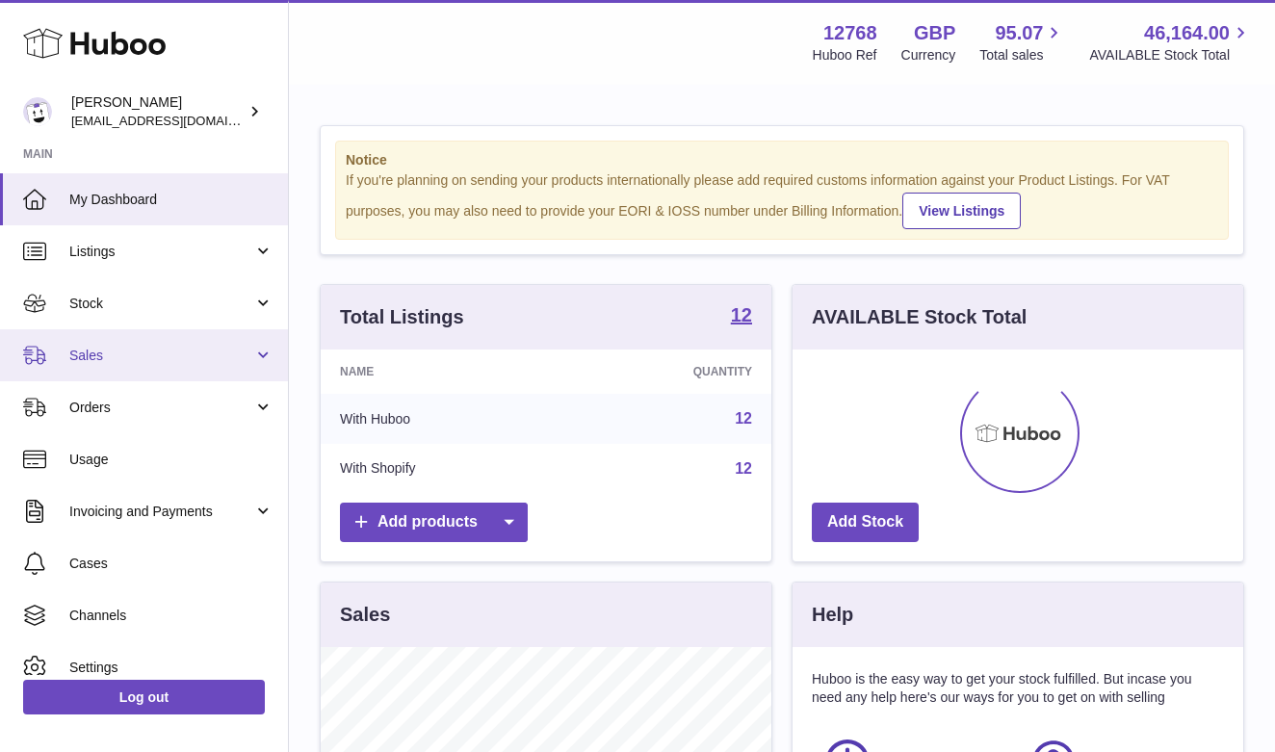
scroll to position [300, 451]
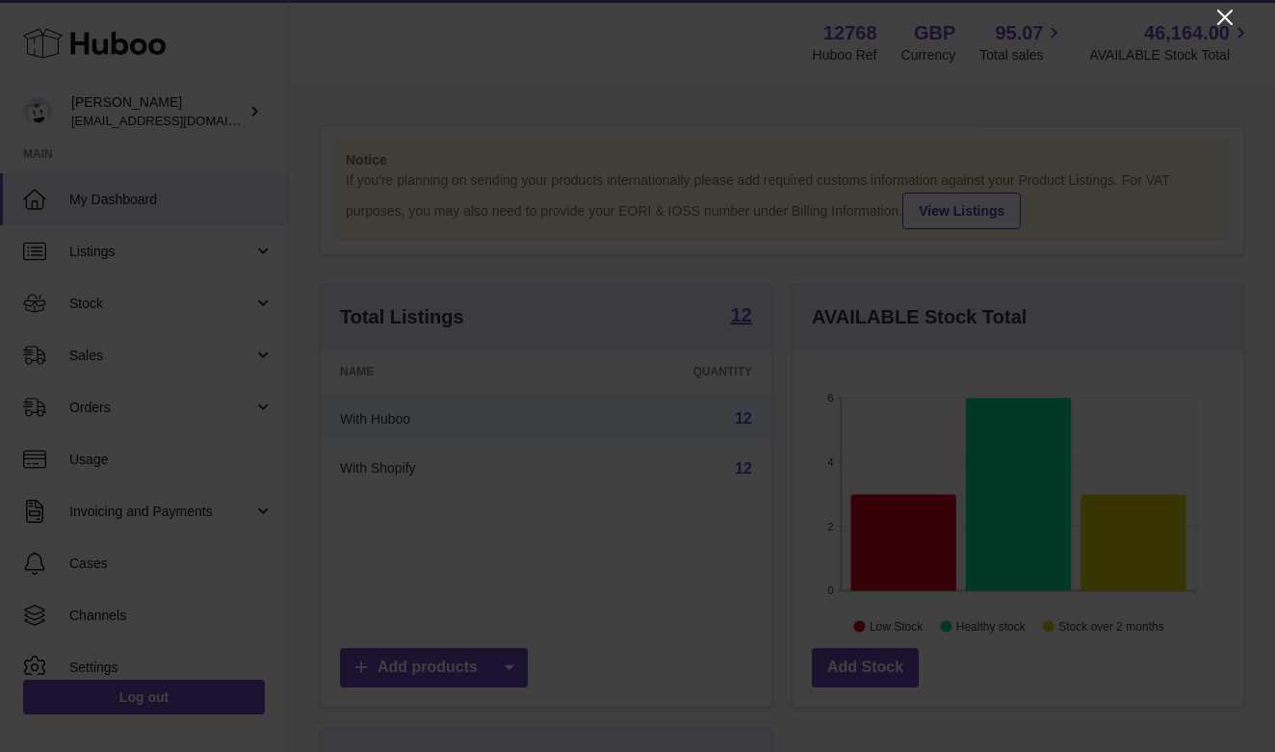
click at [1223, 14] on icon "Close" at bounding box center [1224, 17] width 15 height 15
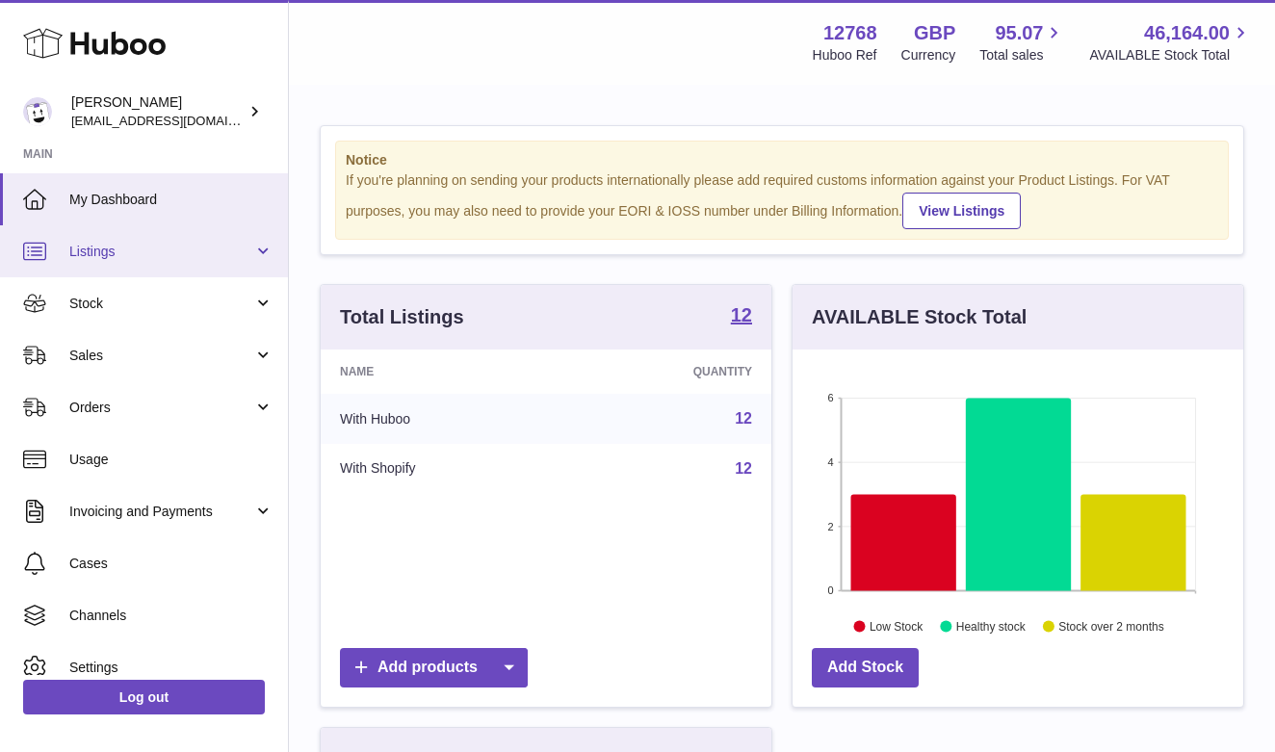
scroll to position [0, 0]
click at [147, 251] on span "Listings" at bounding box center [161, 252] width 184 height 18
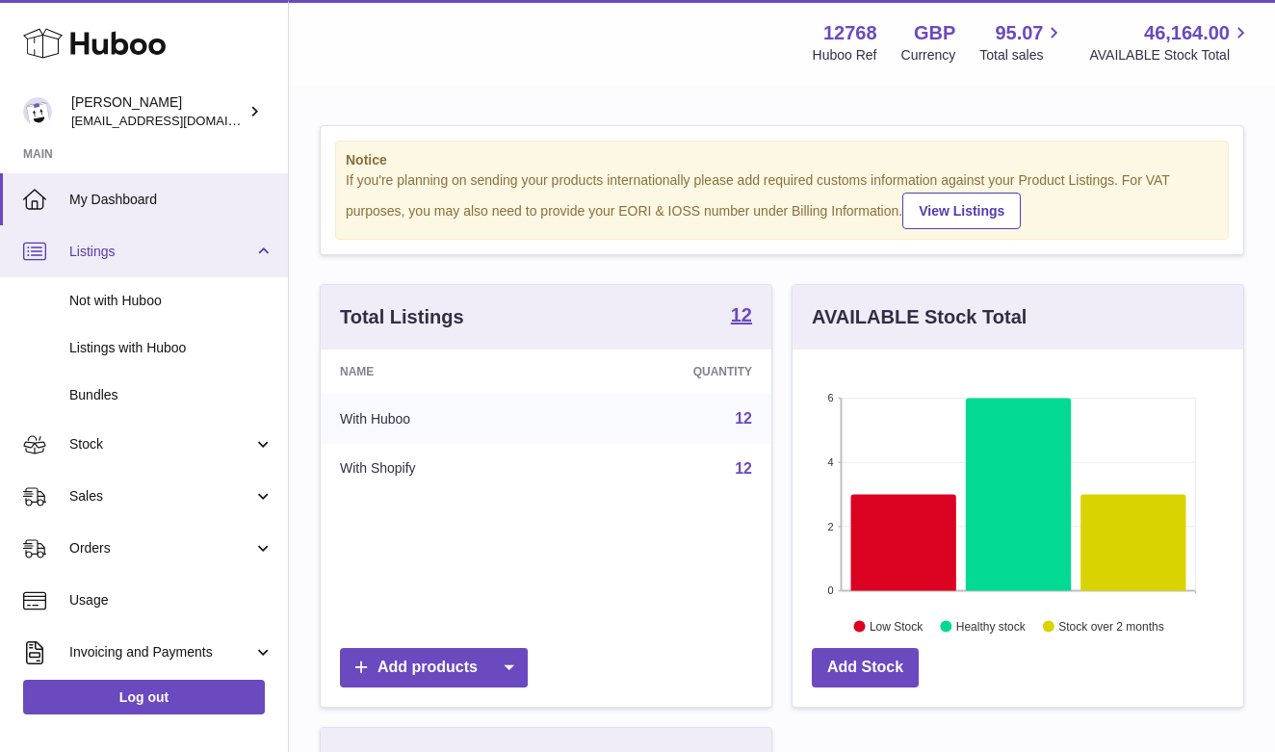
click at [147, 251] on span "Listings" at bounding box center [161, 252] width 184 height 18
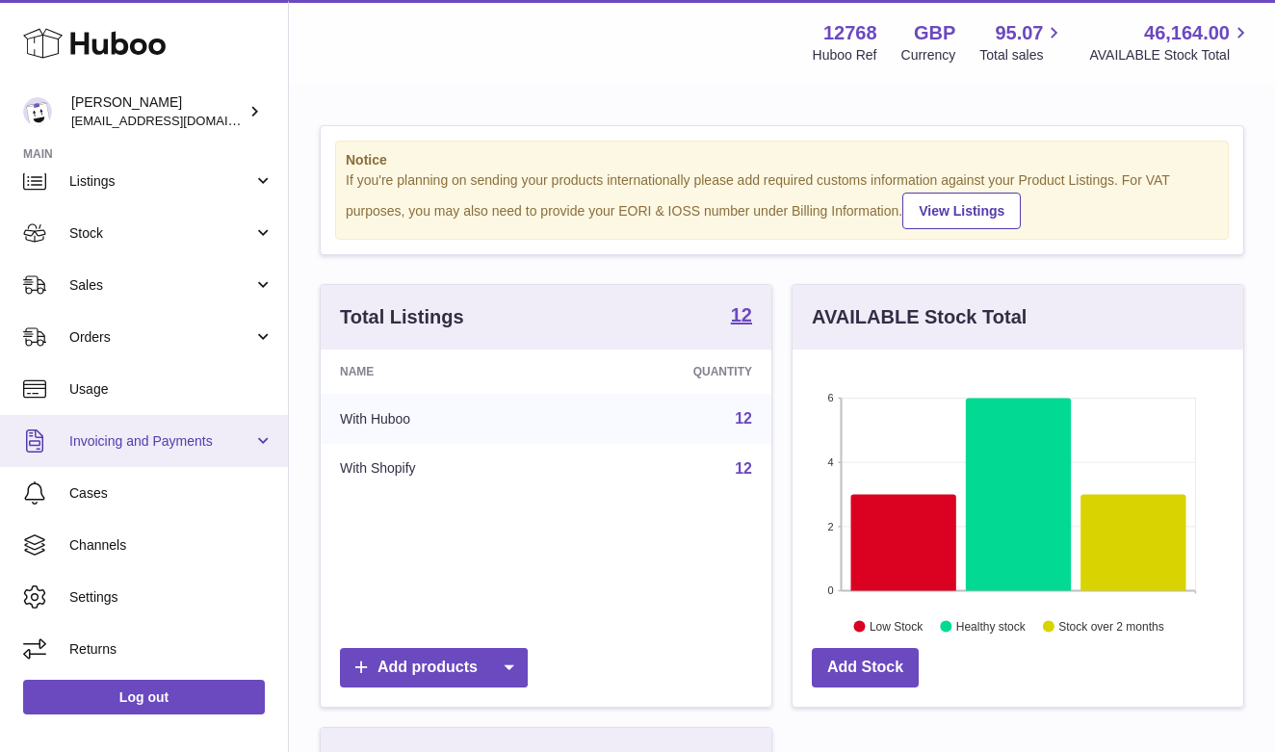
scroll to position [70, 0]
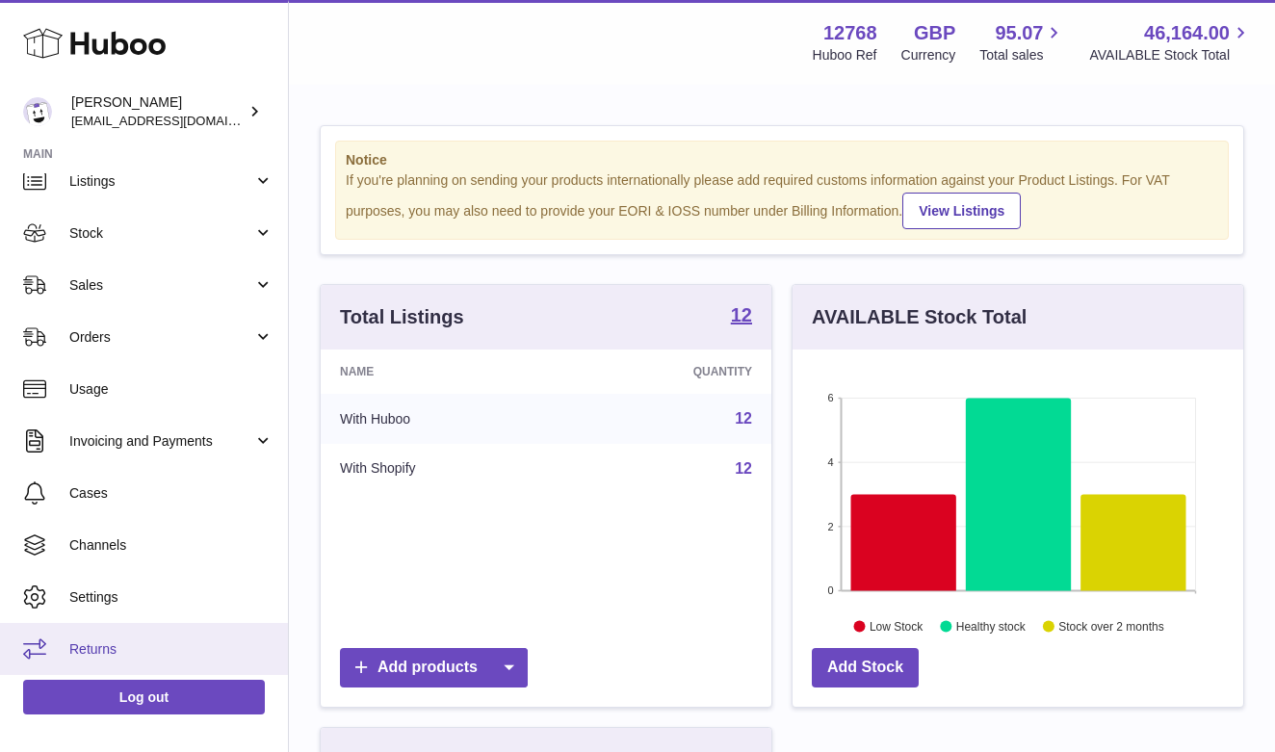
click at [75, 663] on link "Returns" at bounding box center [144, 649] width 288 height 52
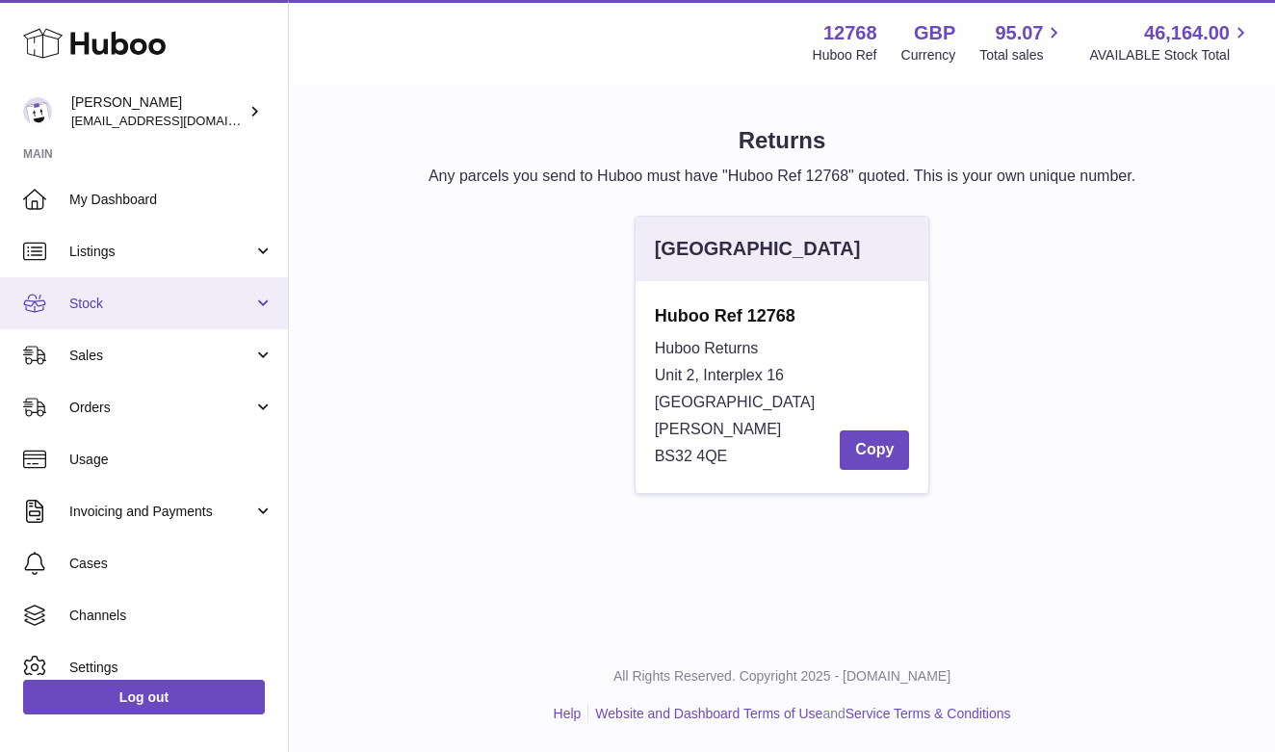
click at [93, 315] on link "Stock" at bounding box center [144, 303] width 288 height 52
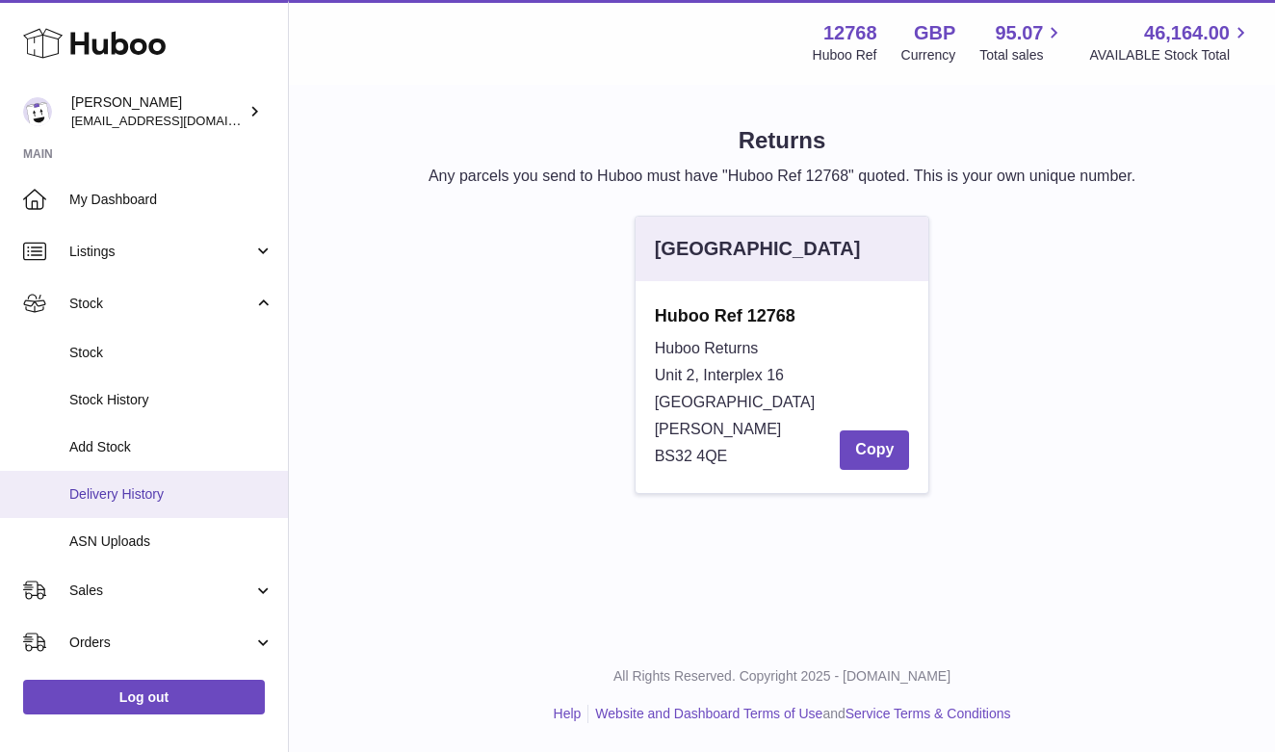
click at [111, 490] on span "Delivery History" at bounding box center [171, 494] width 204 height 18
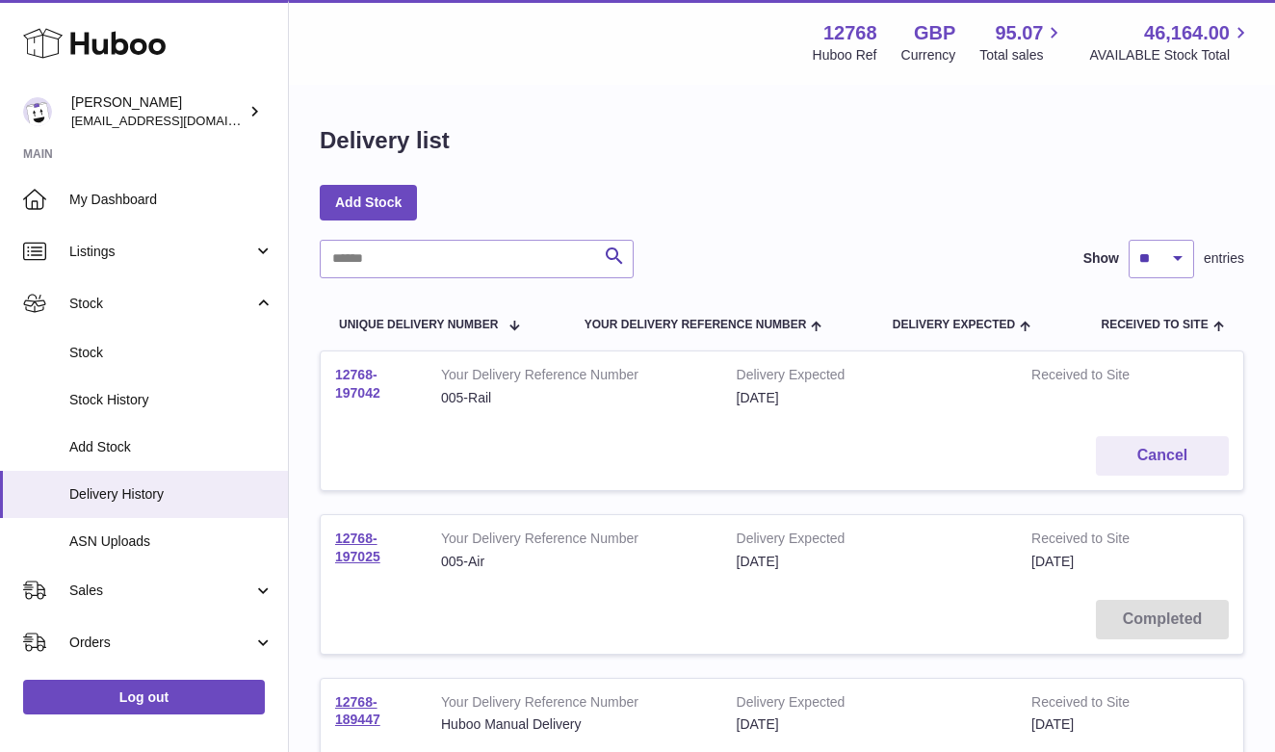
click at [351, 391] on link "12768-197042" at bounding box center [357, 384] width 45 height 34
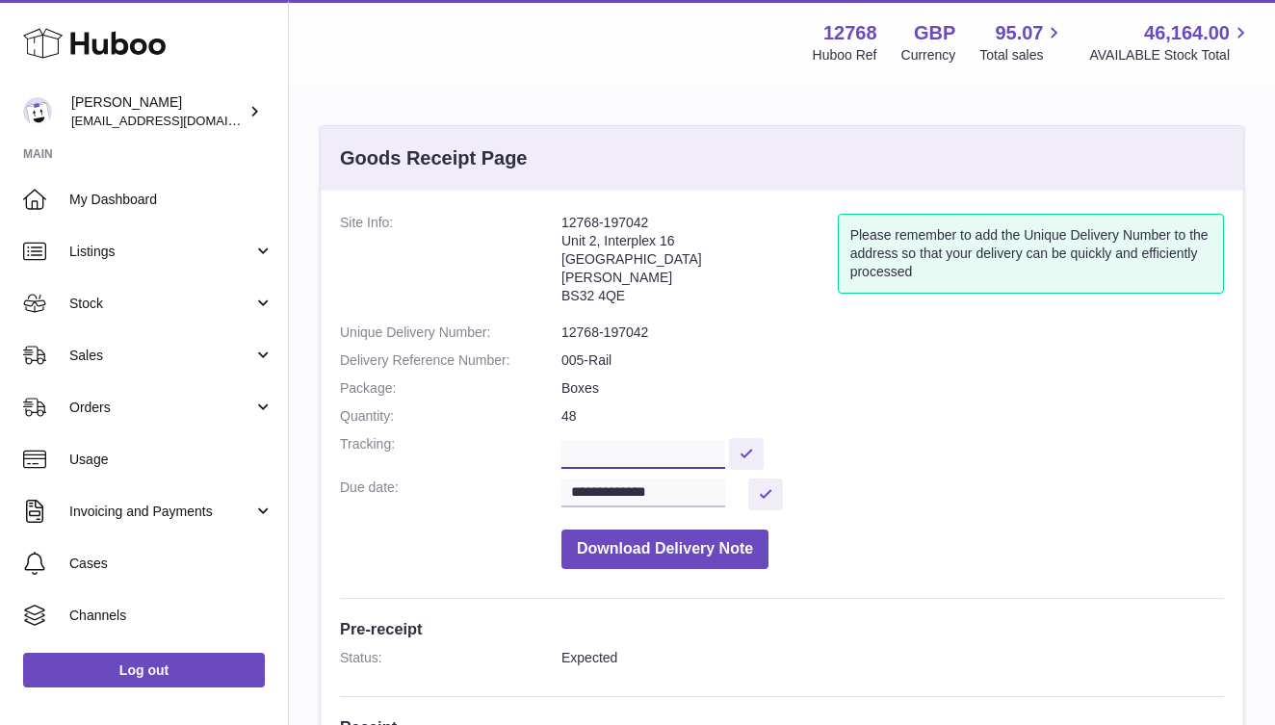
click at [702, 441] on input "text" at bounding box center [643, 454] width 164 height 29
paste input "**********"
type input "**********"
click at [761, 451] on button at bounding box center [746, 454] width 35 height 32
